Goal: Check status: Check status

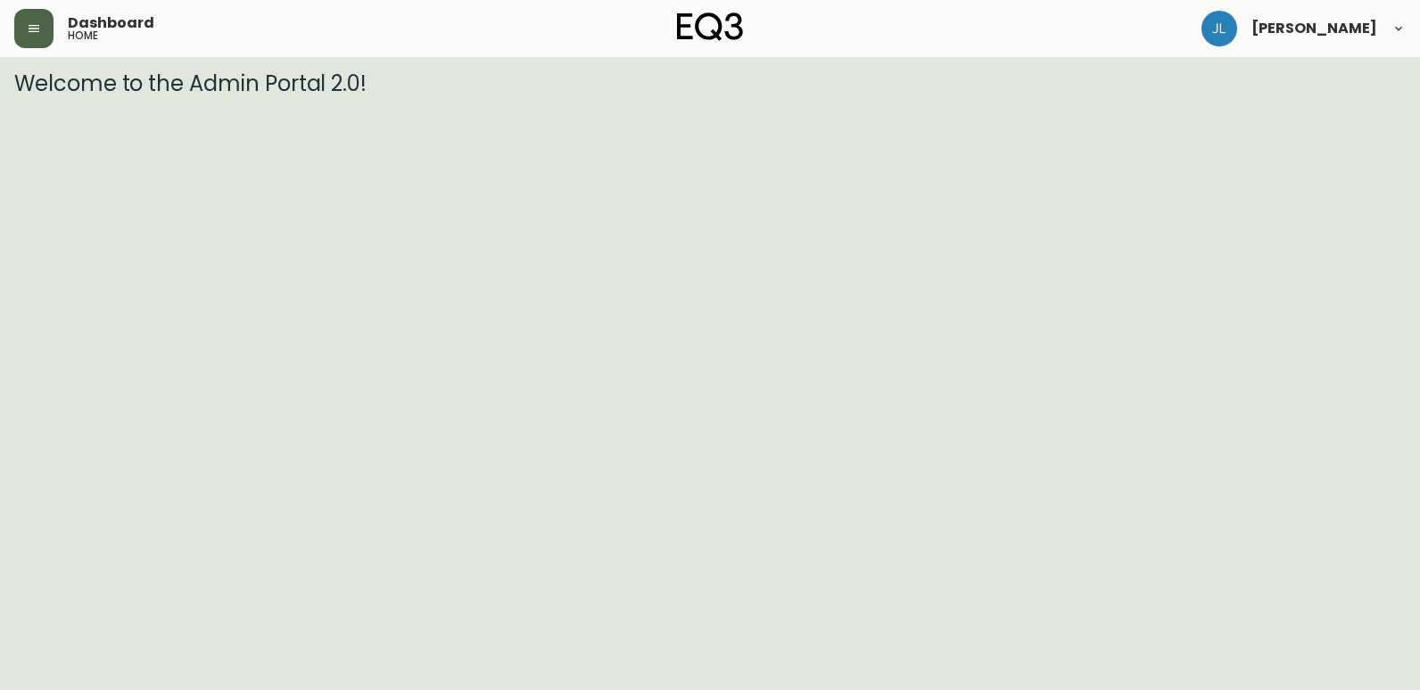
click at [35, 34] on icon "button" at bounding box center [34, 28] width 14 height 14
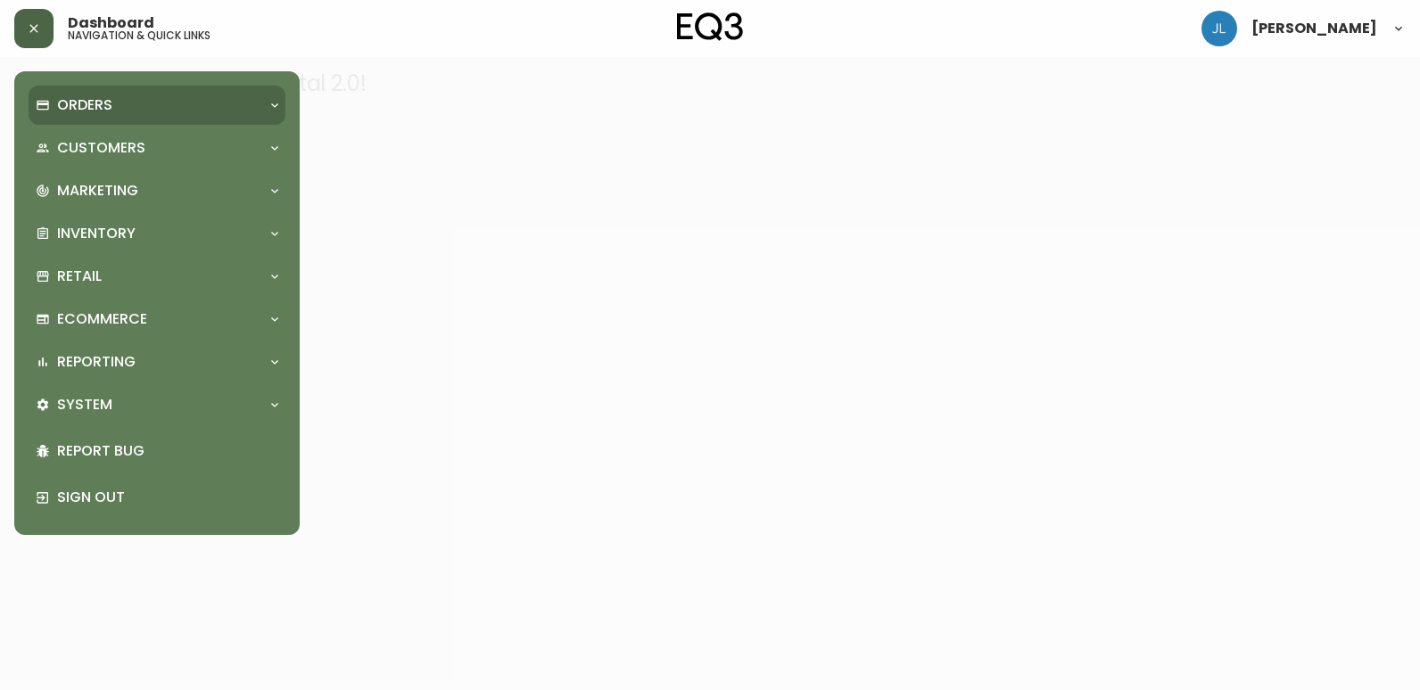
click at [96, 110] on p "Orders" at bounding box center [84, 105] width 55 height 20
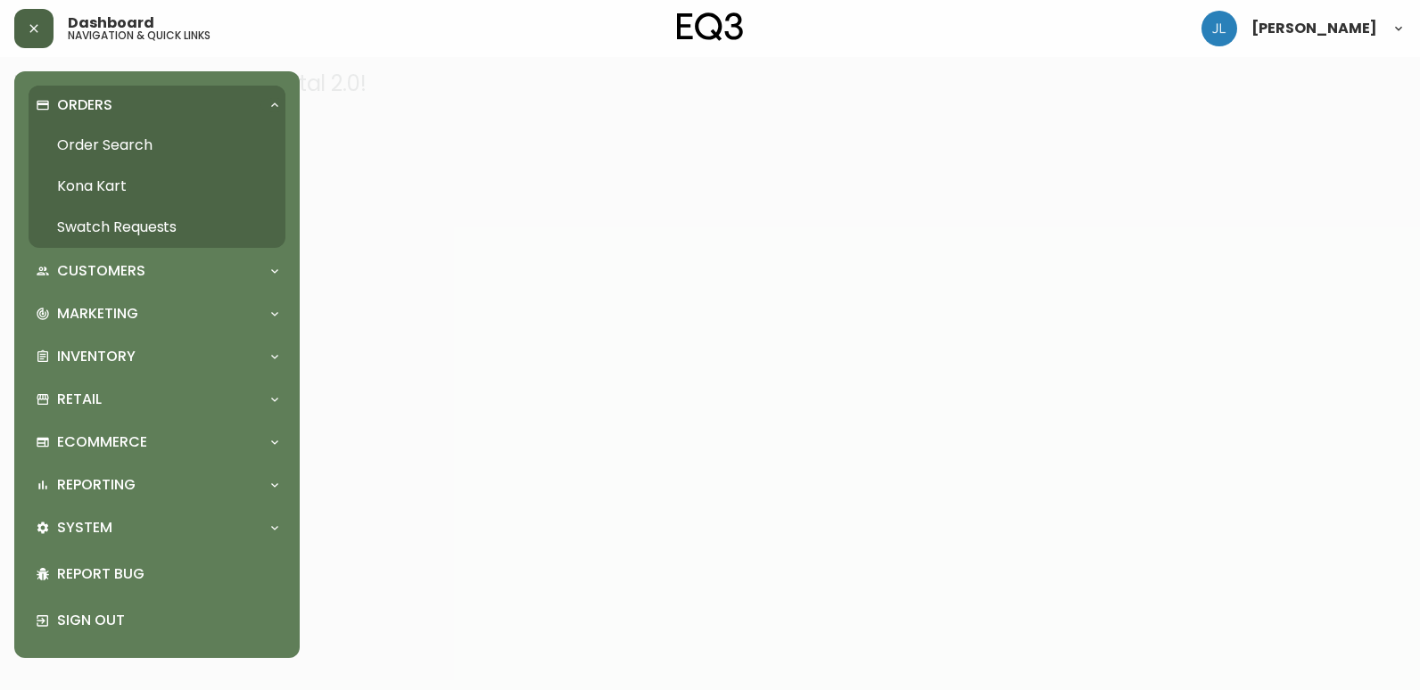
click at [139, 144] on link "Order Search" at bounding box center [157, 145] width 257 height 41
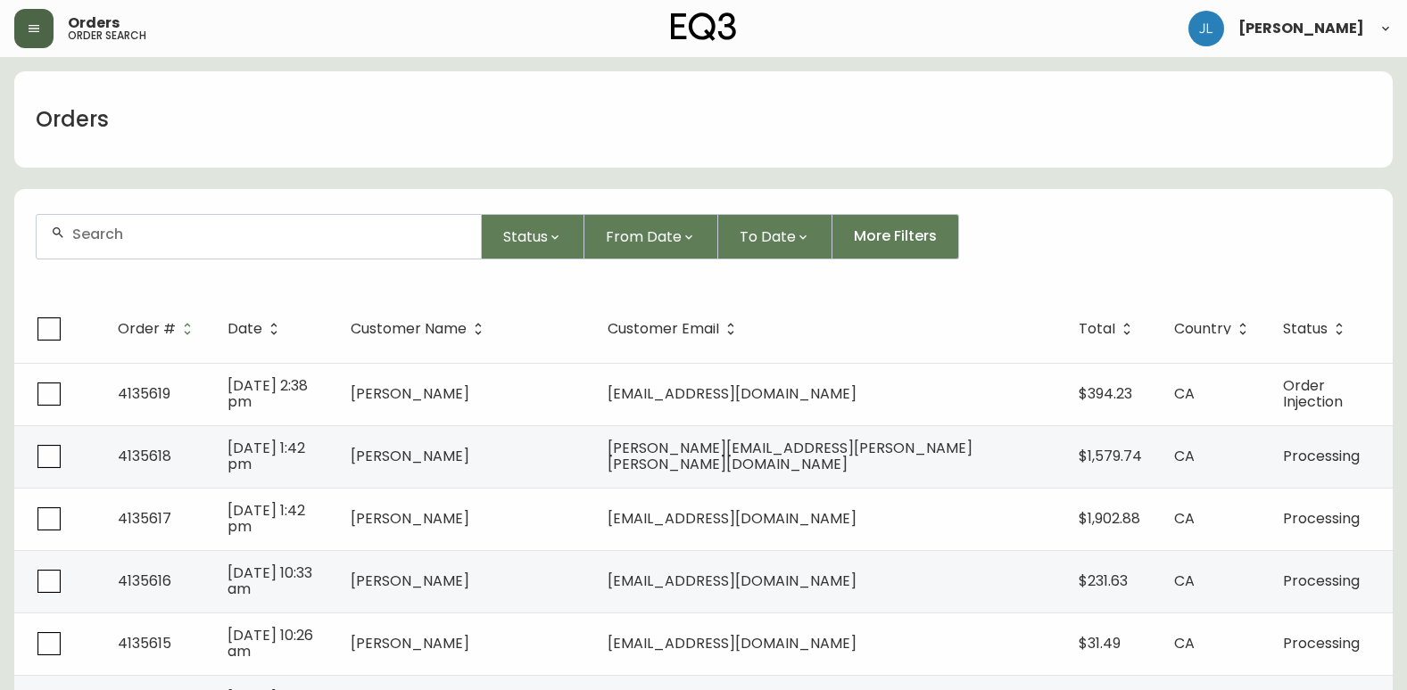
click at [351, 243] on div at bounding box center [259, 237] width 444 height 44
click at [221, 236] on input "text" at bounding box center [269, 234] width 394 height 17
paste input "[PHONE_NUMBER]"
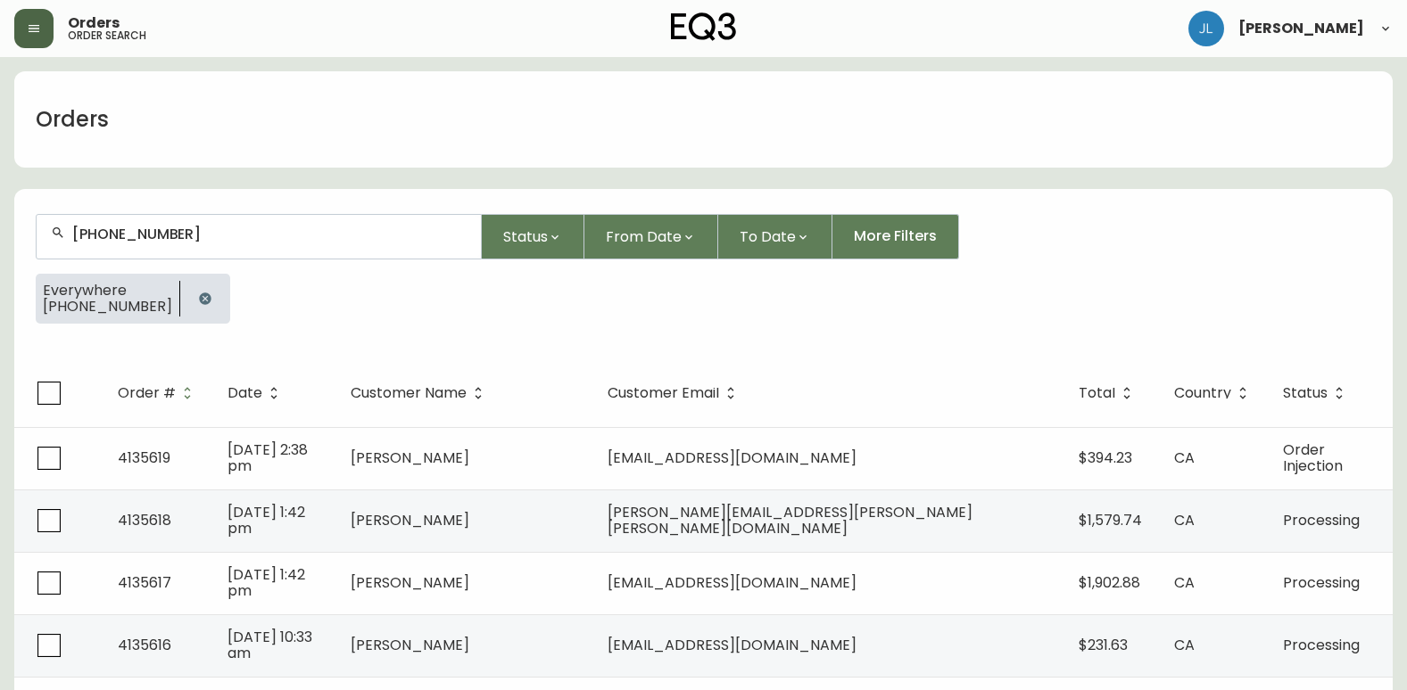
type input "[PHONE_NUMBER]"
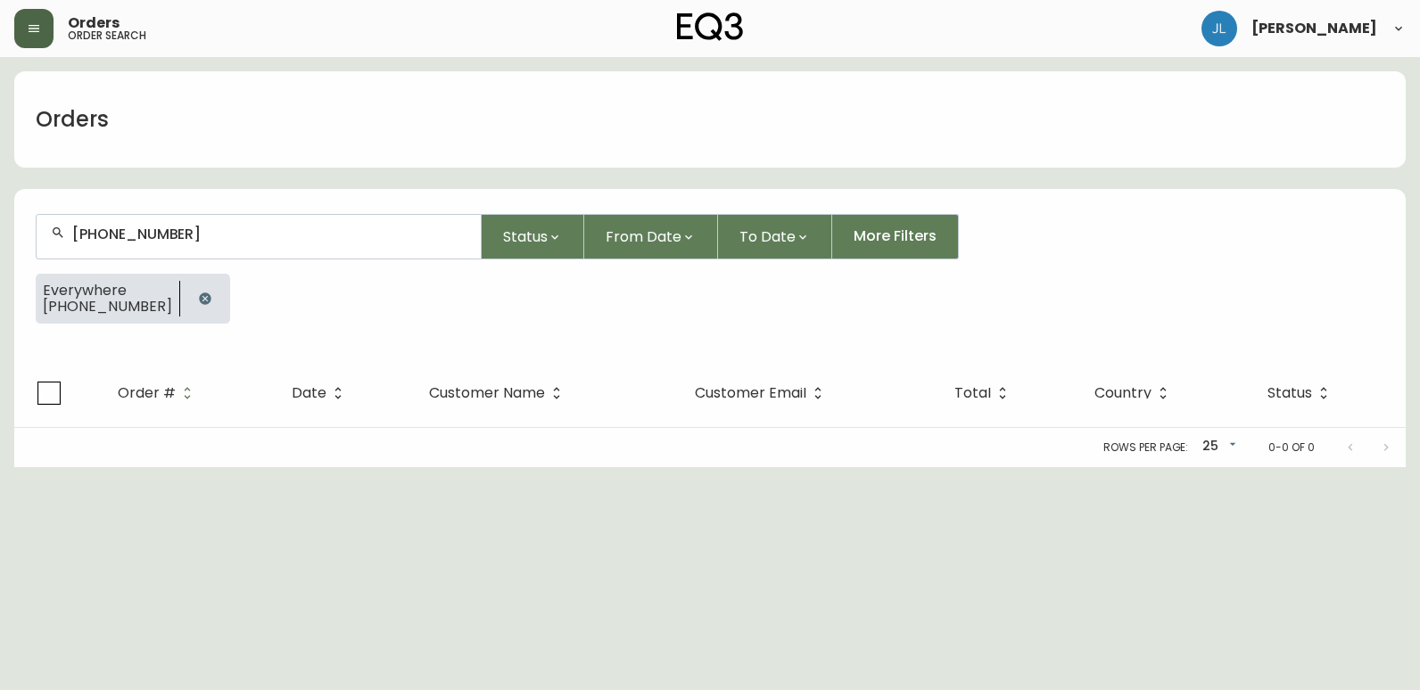
drag, startPoint x: 192, startPoint y: 234, endPoint x: -4, endPoint y: 239, distance: 195.4
click at [0, 239] on html "Orders order search [PERSON_NAME] Orders [PHONE_NUMBER] Status From Date To Dat…" at bounding box center [710, 233] width 1420 height 467
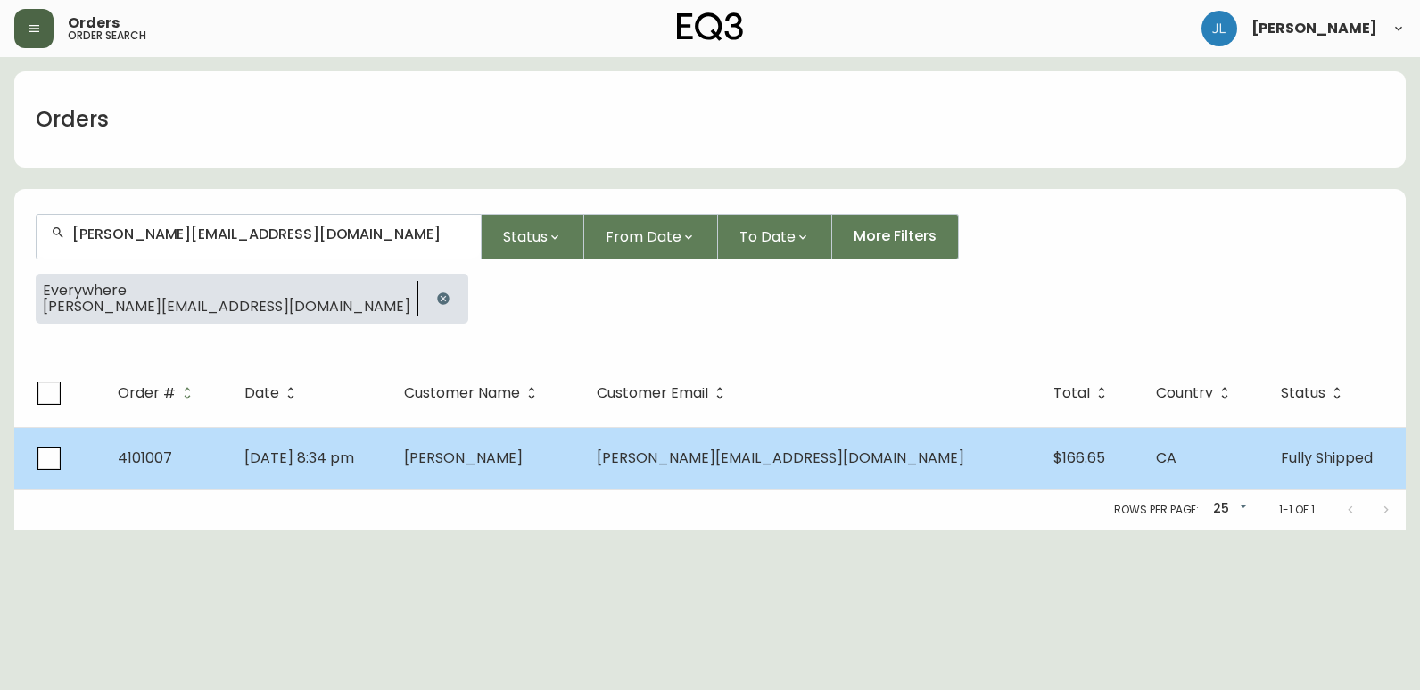
type input "[PERSON_NAME][EMAIL_ADDRESS][DOMAIN_NAME]"
click at [390, 460] on td "[DATE] 8:34 pm" at bounding box center [310, 458] width 160 height 62
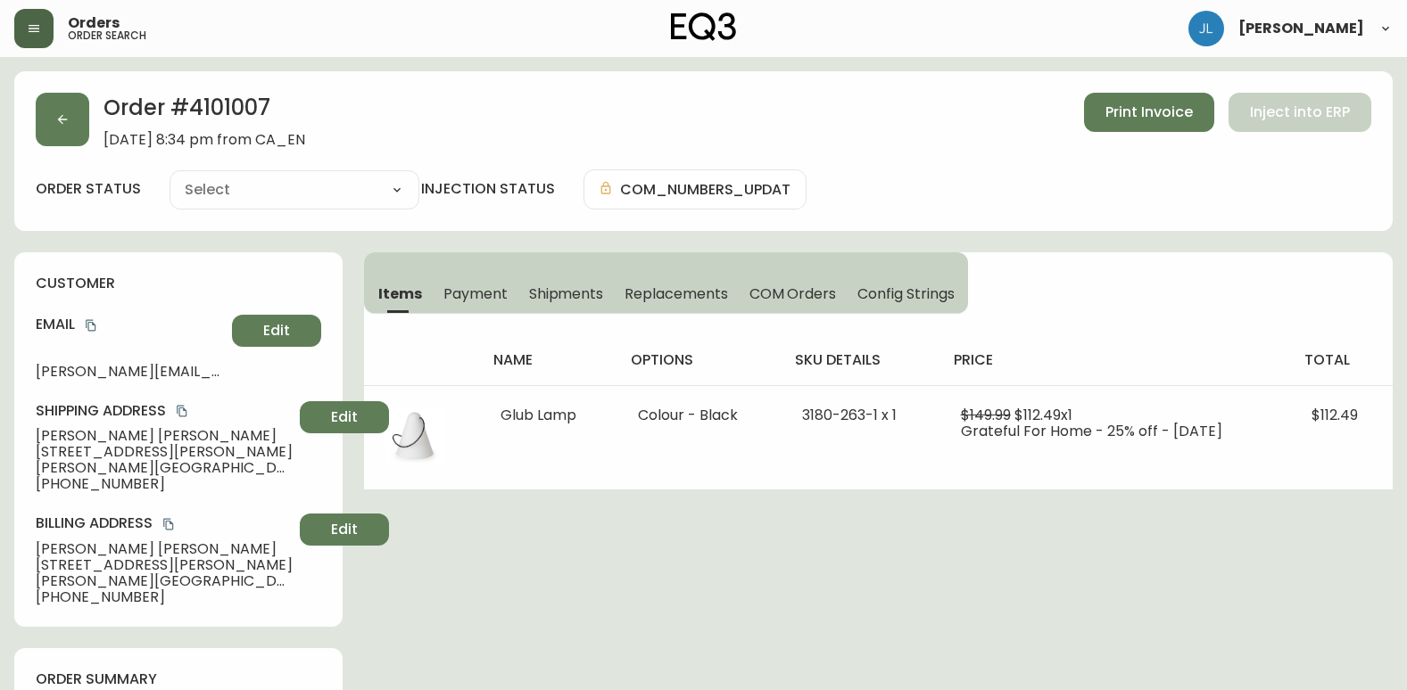
type input "Fully Shipped"
select select "FULLY_SHIPPED"
click at [51, 121] on button "button" at bounding box center [63, 120] width 54 height 54
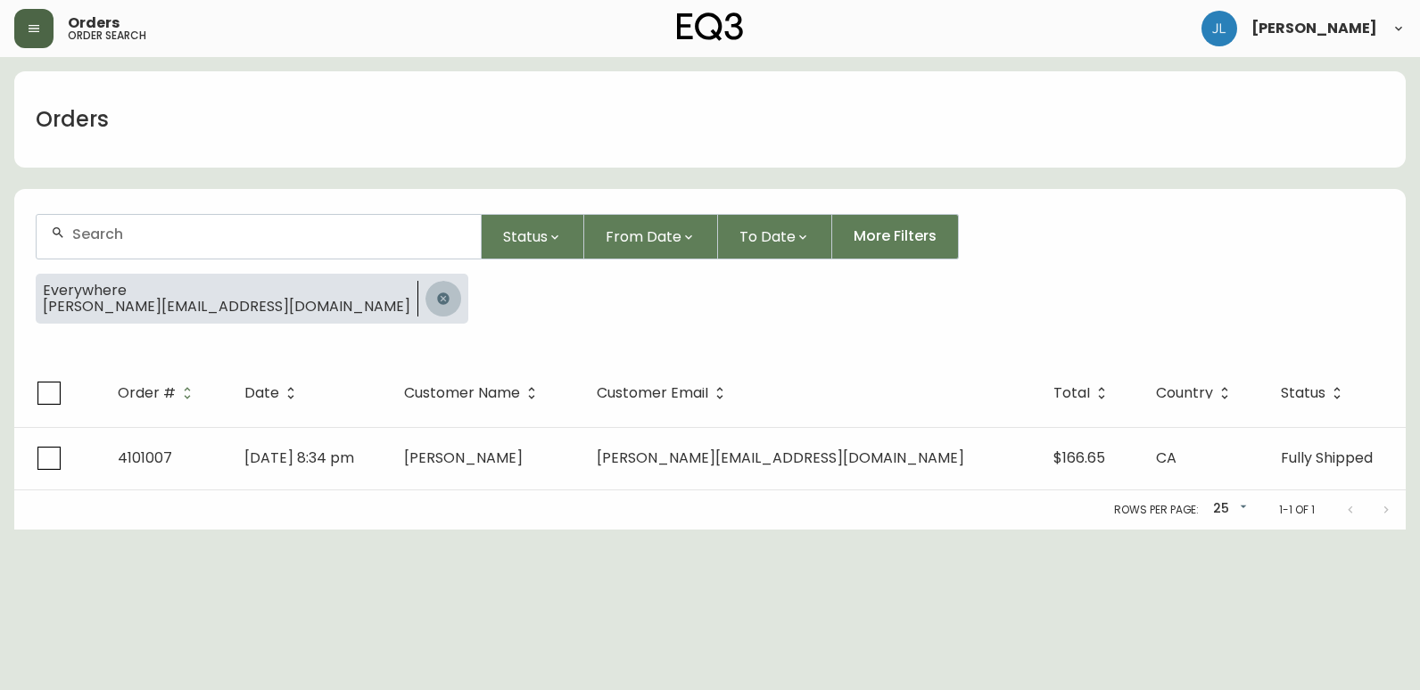
click at [426, 307] on button "button" at bounding box center [444, 299] width 36 height 36
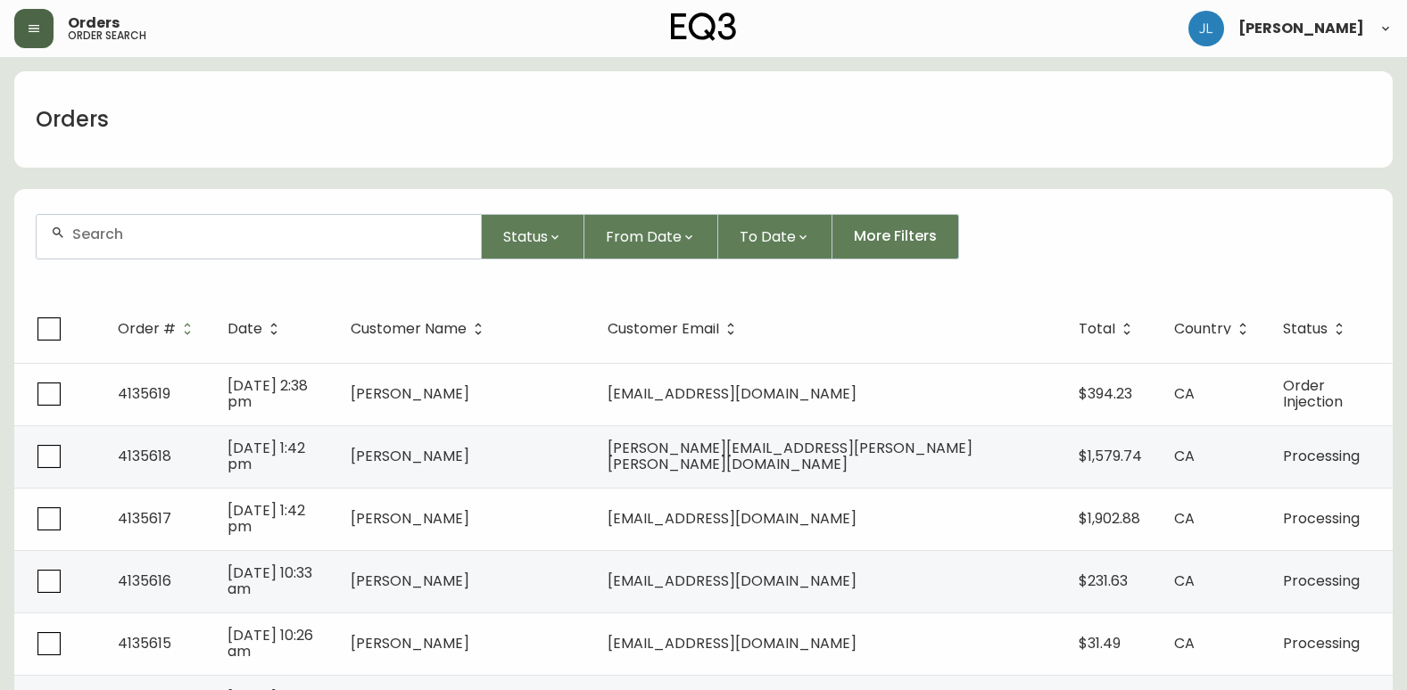
click at [167, 235] on input "text" at bounding box center [269, 234] width 394 height 17
paste input "[PHONE_NUMBER]"
click at [134, 234] on input "[PHONE_NUMBER]" at bounding box center [269, 234] width 394 height 17
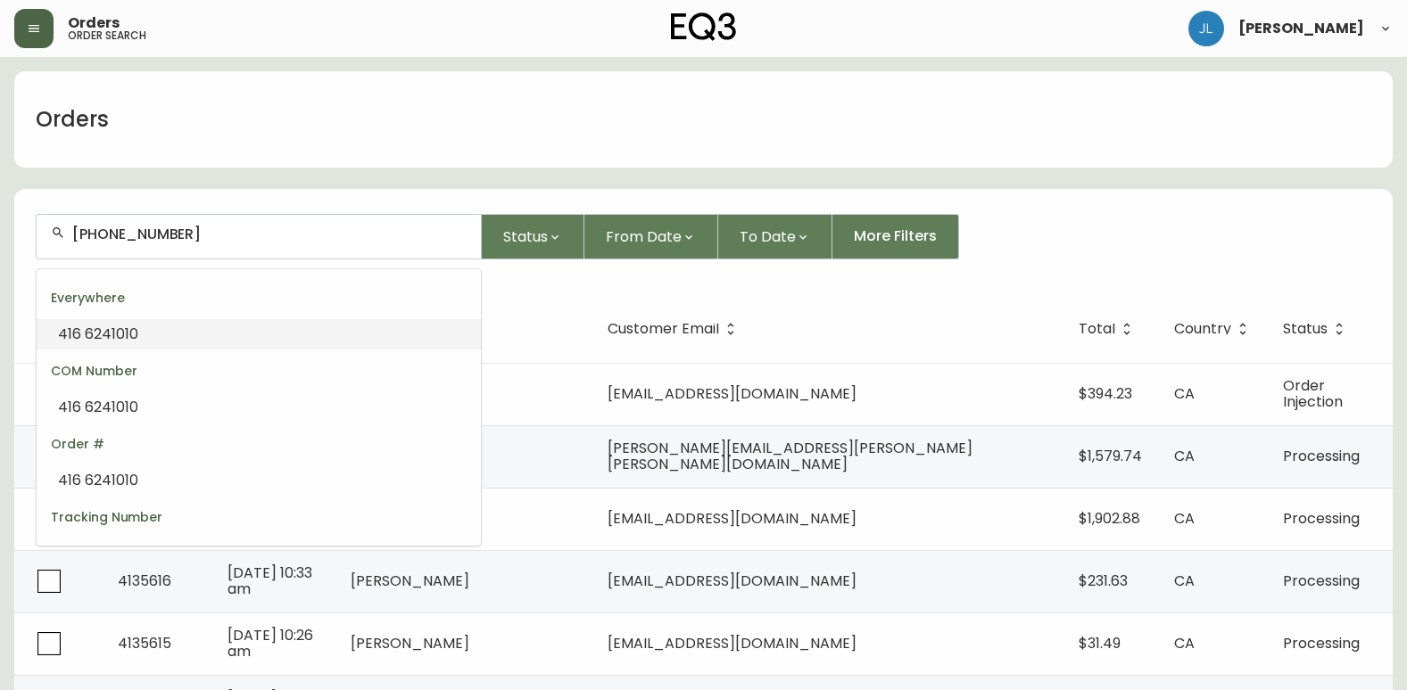
click at [101, 236] on input "[PHONE_NUMBER]" at bounding box center [269, 234] width 394 height 17
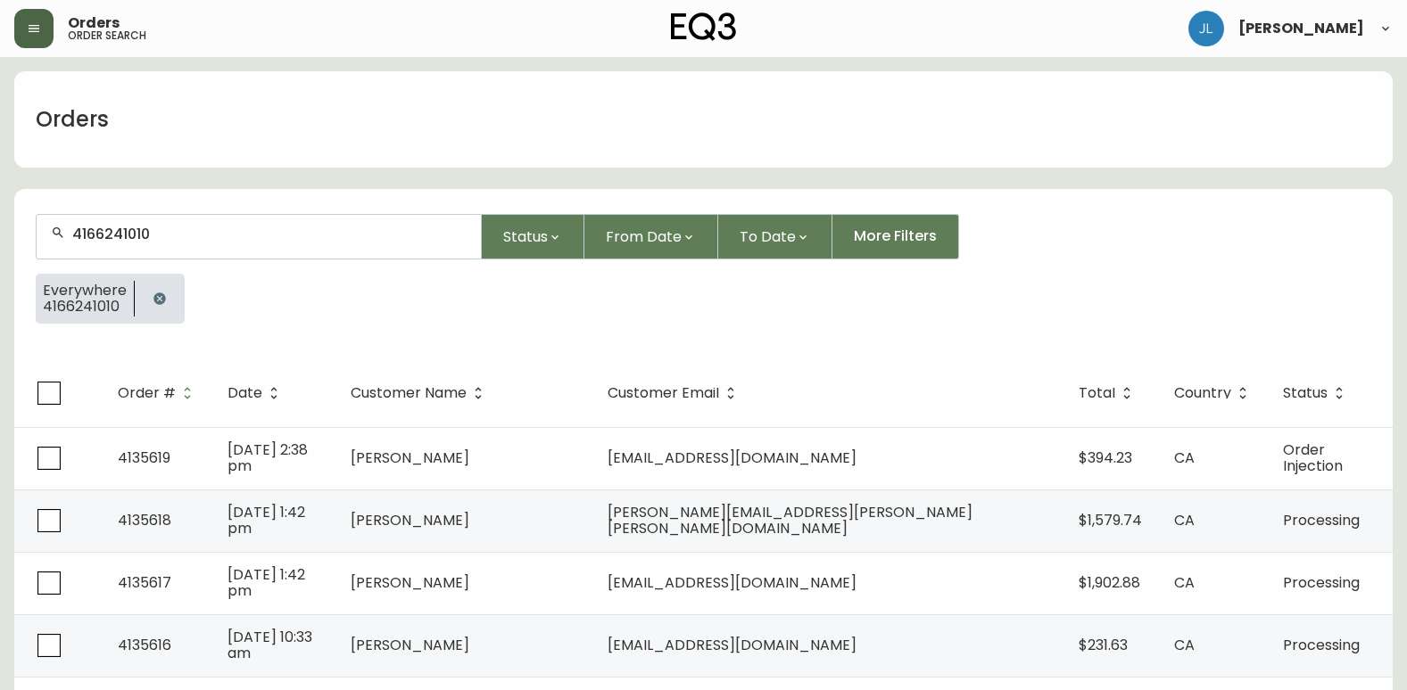
type input "4166241010"
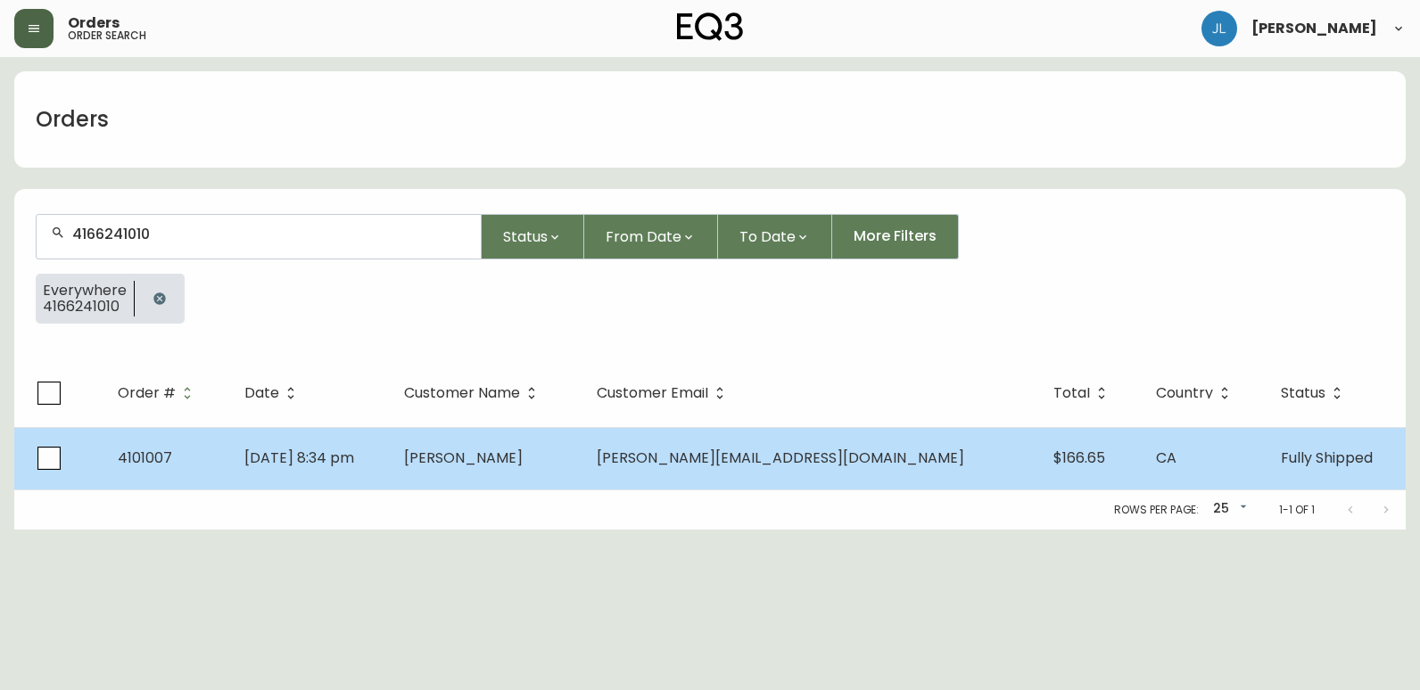
click at [506, 459] on td "[PERSON_NAME]" at bounding box center [487, 458] width 194 height 62
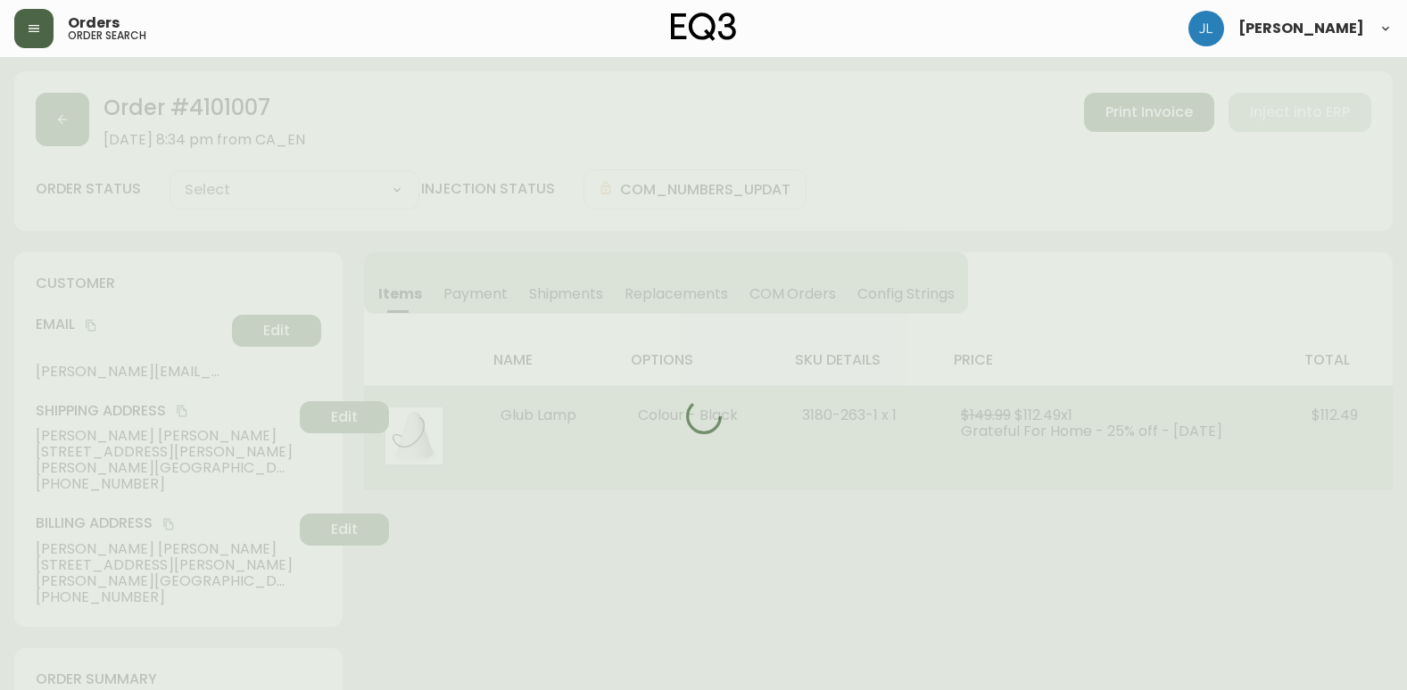
type input "Fully Shipped"
select select "FULLY_SHIPPED"
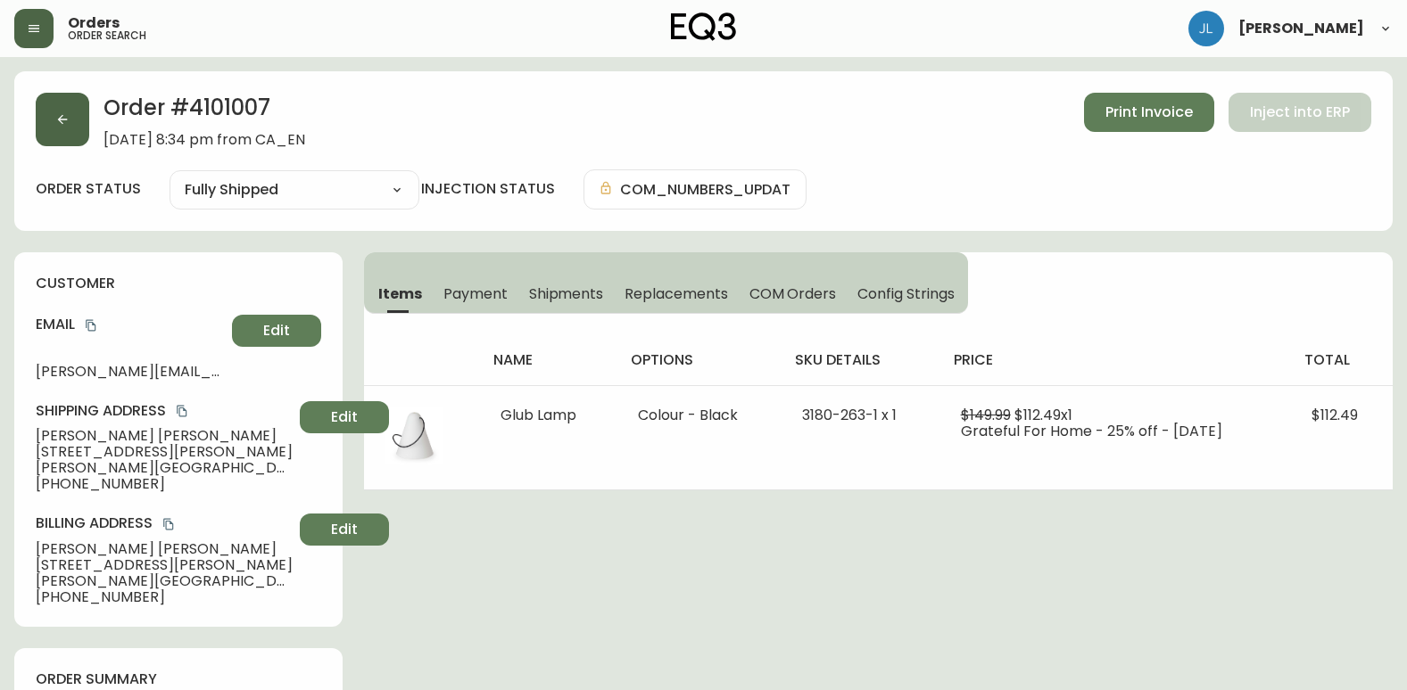
click at [53, 111] on button "button" at bounding box center [63, 120] width 54 height 54
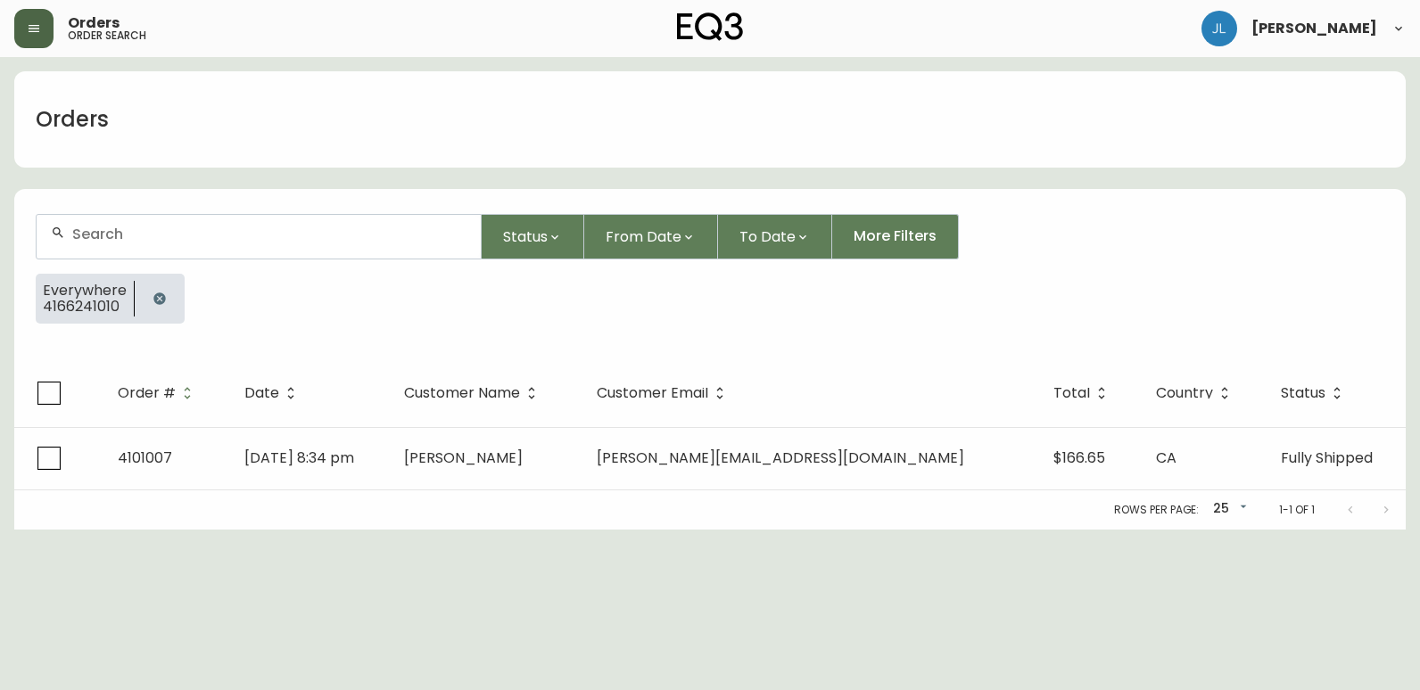
click at [154, 295] on icon "button" at bounding box center [159, 299] width 12 height 12
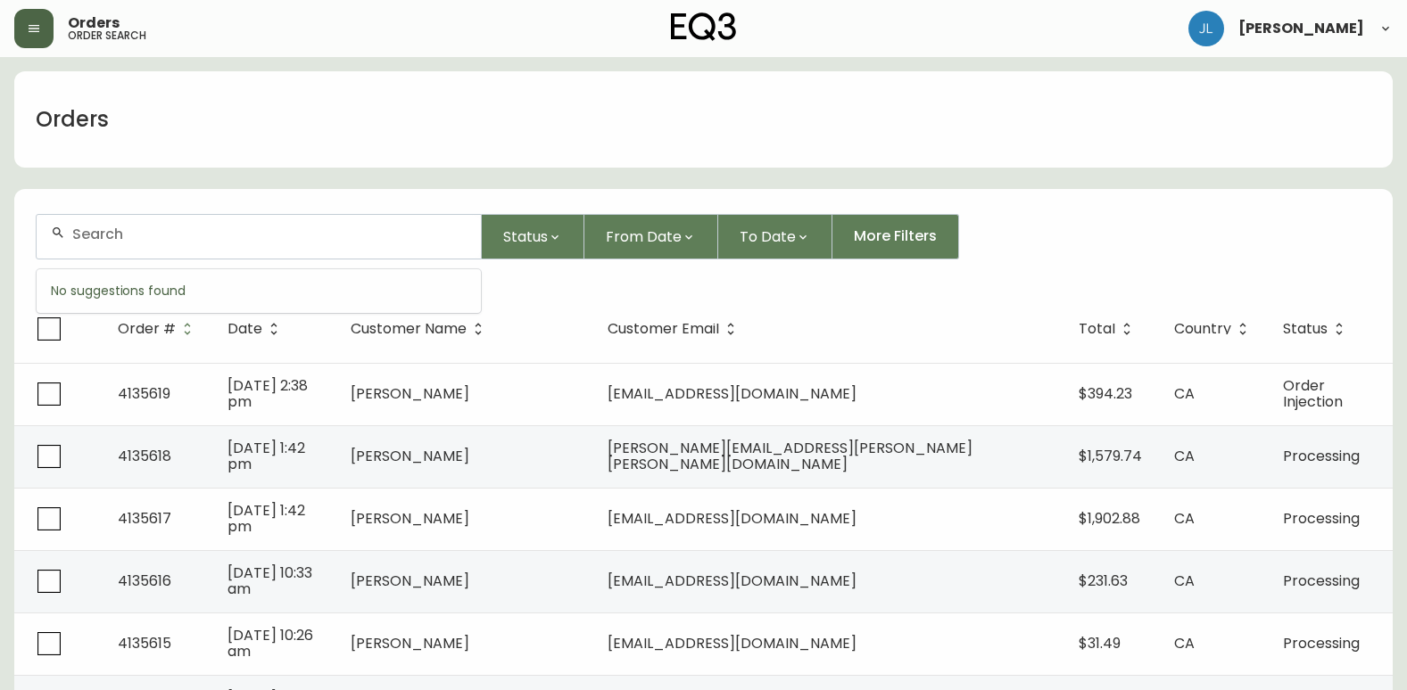
click at [104, 240] on input "text" at bounding box center [269, 234] width 394 height 17
paste input "[PHONE_NUMBER]"
click at [103, 229] on input "[PHONE_NUMBER]" at bounding box center [269, 234] width 394 height 17
click at [129, 232] on input "705887-0997" at bounding box center [269, 234] width 394 height 17
type input "7058870997"
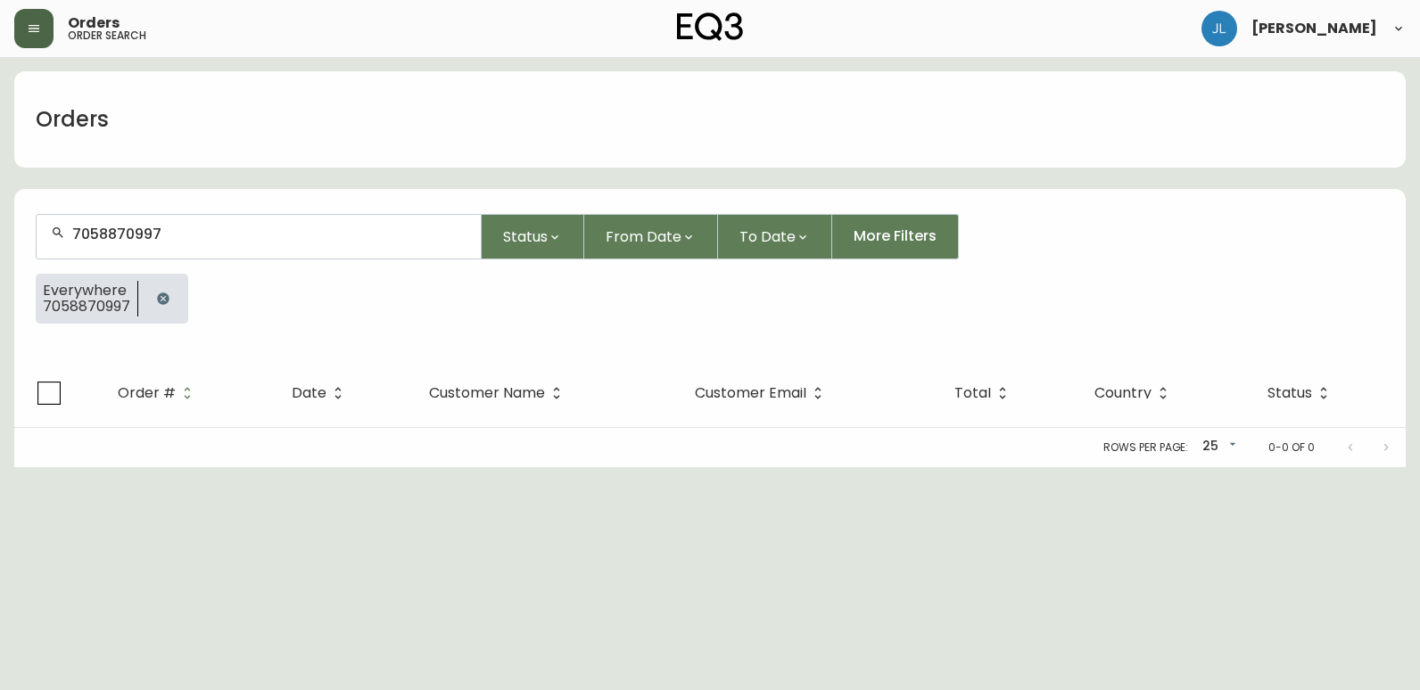
click at [165, 291] on button "button" at bounding box center [163, 299] width 36 height 36
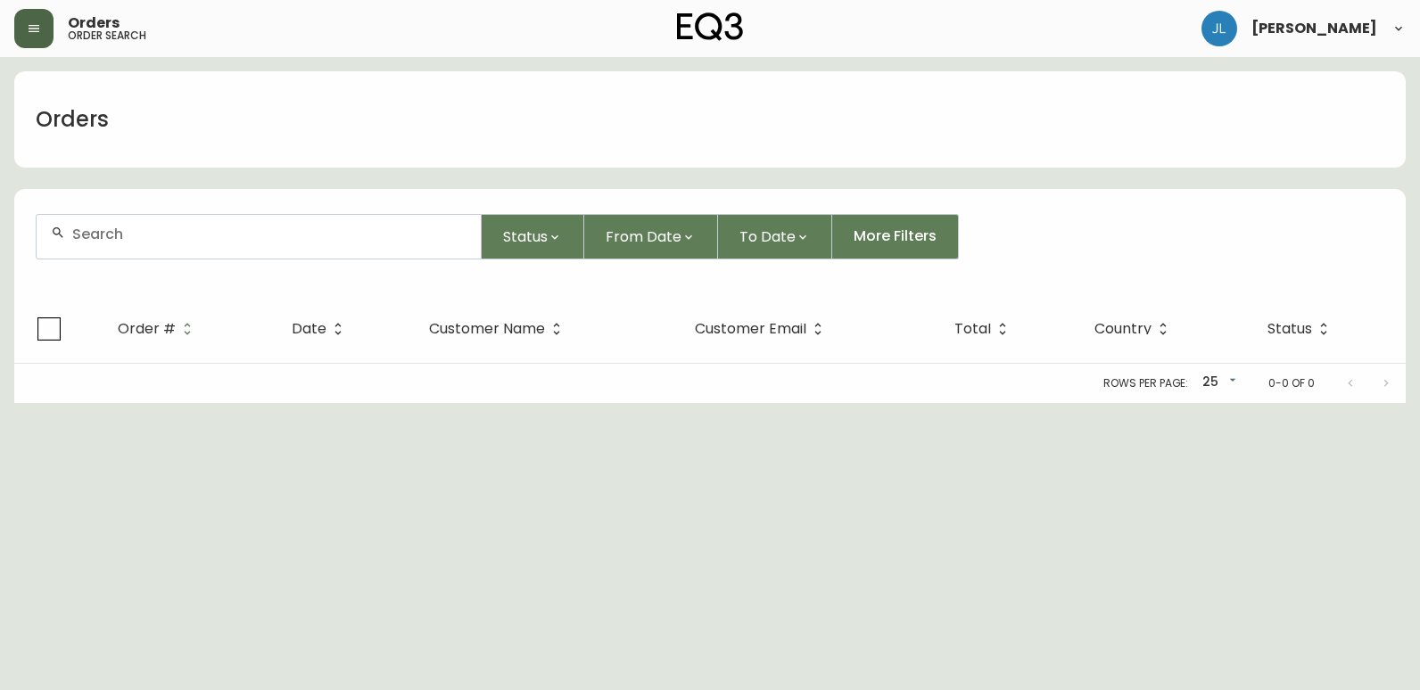
click at [365, 119] on div "Orders" at bounding box center [710, 119] width 1392 height 96
